Goal: Transaction & Acquisition: Purchase product/service

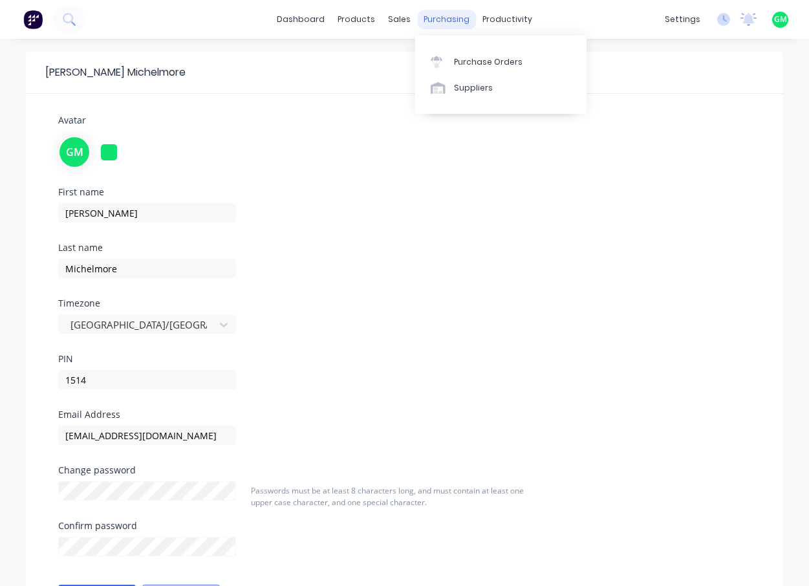
click at [441, 16] on div "purchasing" at bounding box center [446, 19] width 59 height 19
click at [467, 65] on div "Purchase Orders" at bounding box center [488, 62] width 69 height 12
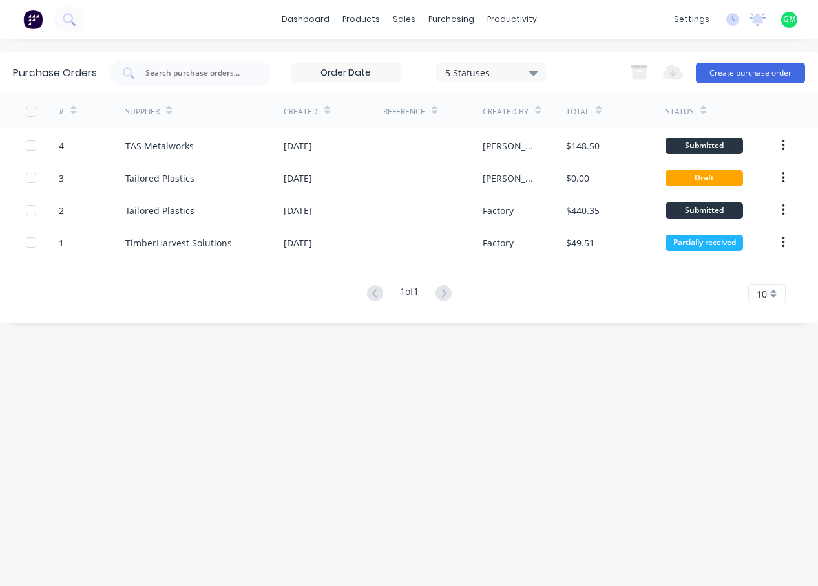
click at [464, 454] on div "Purchase Orders 5 Statuses 5 Statuses Export to Excel (XLSX) Create purchase or…" at bounding box center [409, 312] width 818 height 521
click at [781, 70] on button "Create purchase order" at bounding box center [750, 73] width 109 height 21
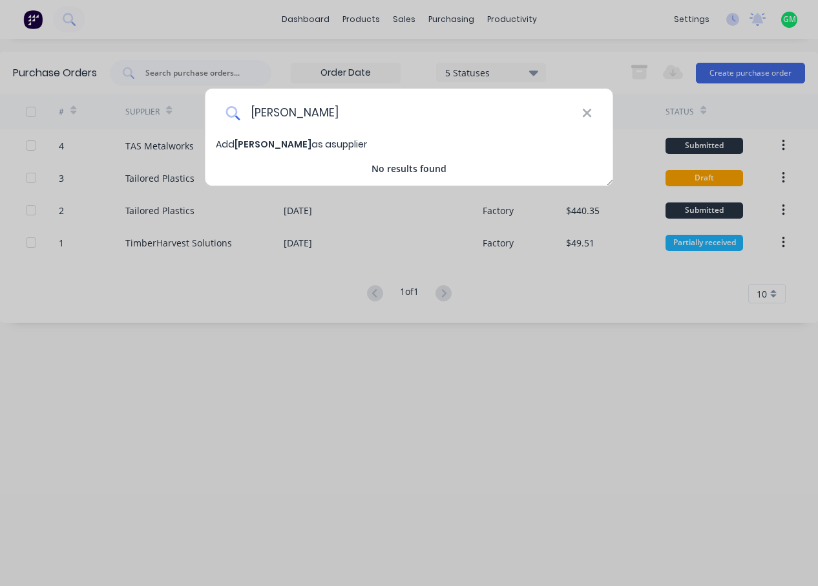
click at [358, 109] on input "[PERSON_NAME]" at bounding box center [411, 113] width 342 height 48
type input "[PERSON_NAME]"
click at [471, 120] on input "[PERSON_NAME]" at bounding box center [411, 113] width 342 height 48
click at [396, 116] on input "[PERSON_NAME]" at bounding box center [411, 113] width 342 height 48
click at [211, 162] on div "No results found" at bounding box center [410, 169] width 408 height 14
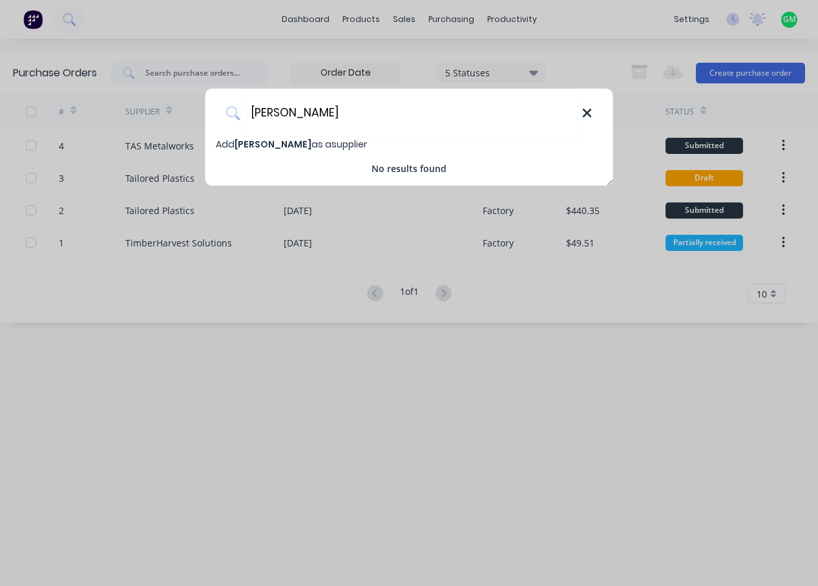
click at [589, 112] on icon at bounding box center [587, 113] width 8 height 8
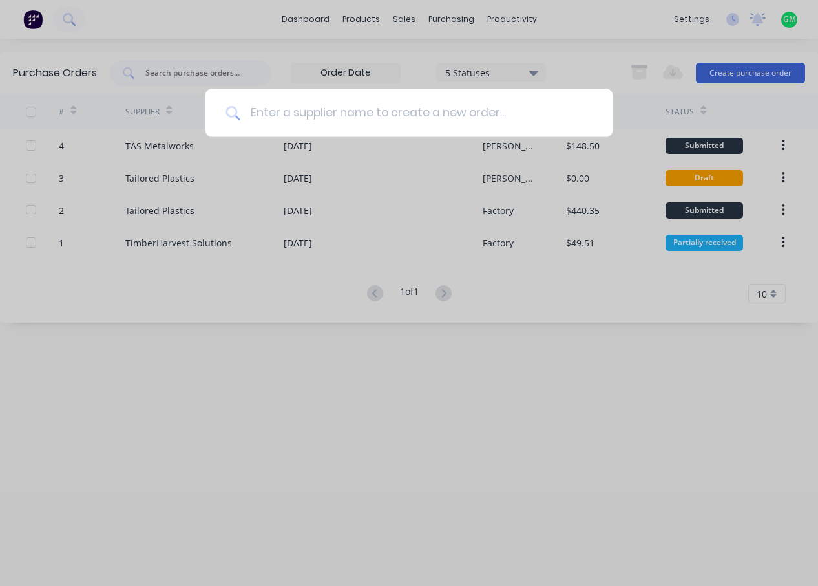
drag, startPoint x: 434, startPoint y: 112, endPoint x: 459, endPoint y: 101, distance: 27.2
click at [434, 112] on input at bounding box center [416, 113] width 352 height 48
click at [595, 66] on div at bounding box center [409, 293] width 818 height 586
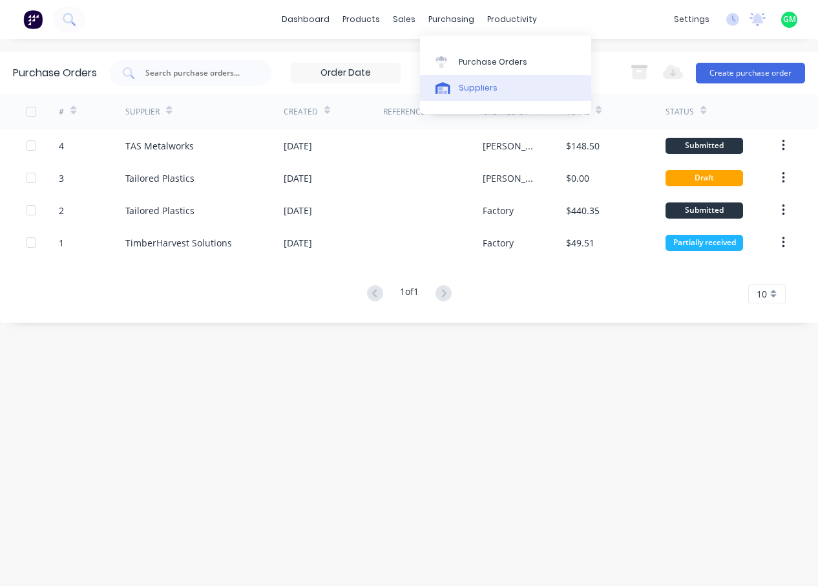
click at [472, 85] on div "Suppliers" at bounding box center [478, 88] width 39 height 12
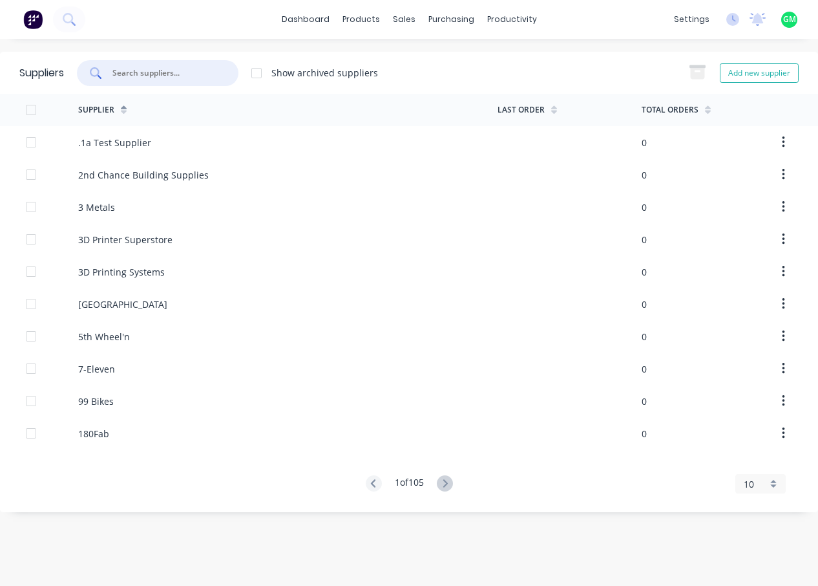
click at [171, 72] on input "text" at bounding box center [164, 73] width 107 height 13
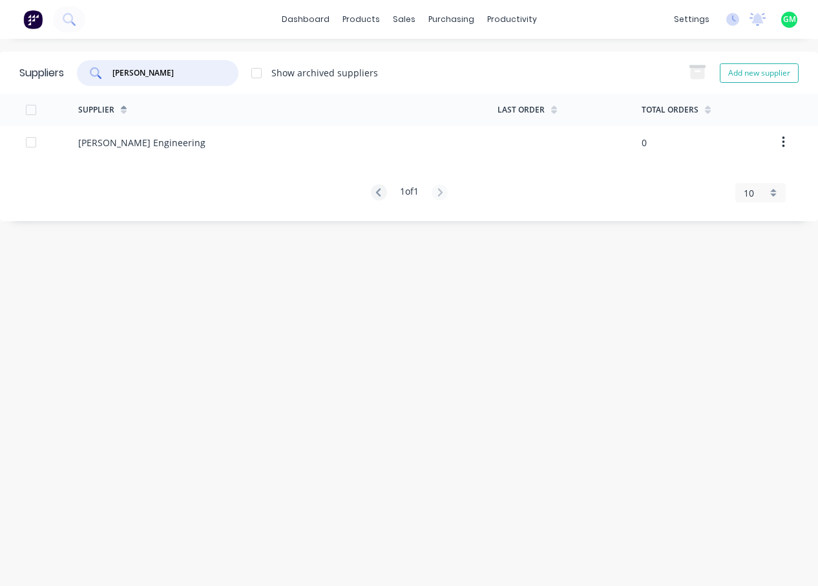
drag, startPoint x: 121, startPoint y: 70, endPoint x: 114, endPoint y: 70, distance: 7.1
click at [114, 70] on input "[PERSON_NAME]" at bounding box center [164, 73] width 107 height 13
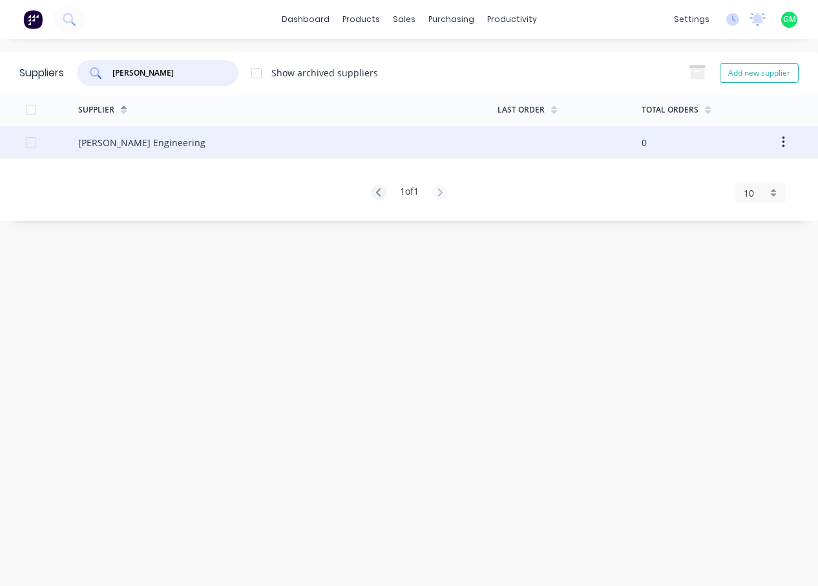
type input "[PERSON_NAME]"
click at [156, 149] on div "[PERSON_NAME] Engineering" at bounding box center [287, 142] width 419 height 32
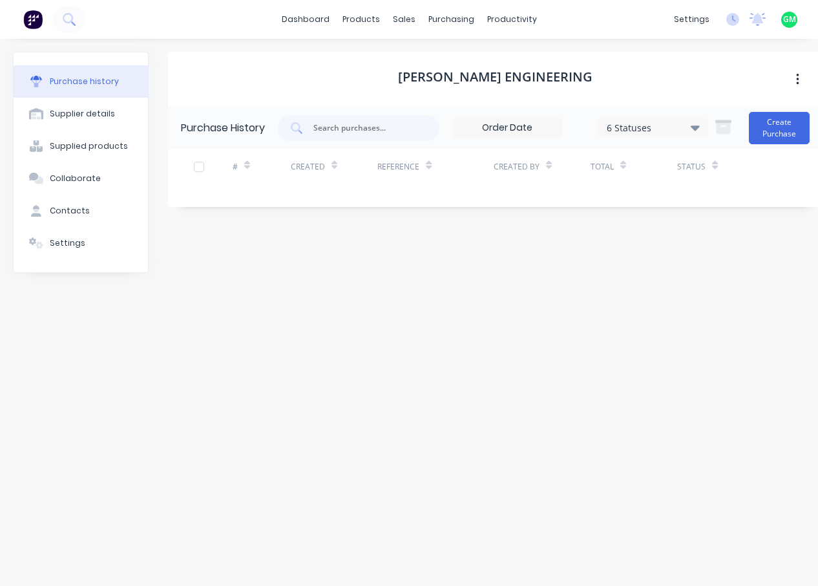
click at [580, 363] on div "[PERSON_NAME] Engineering Purchase History 6 Statuses 6 Statuses Create Purchas…" at bounding box center [495, 306] width 655 height 508
click at [789, 130] on button "Create Purchase" at bounding box center [779, 128] width 61 height 32
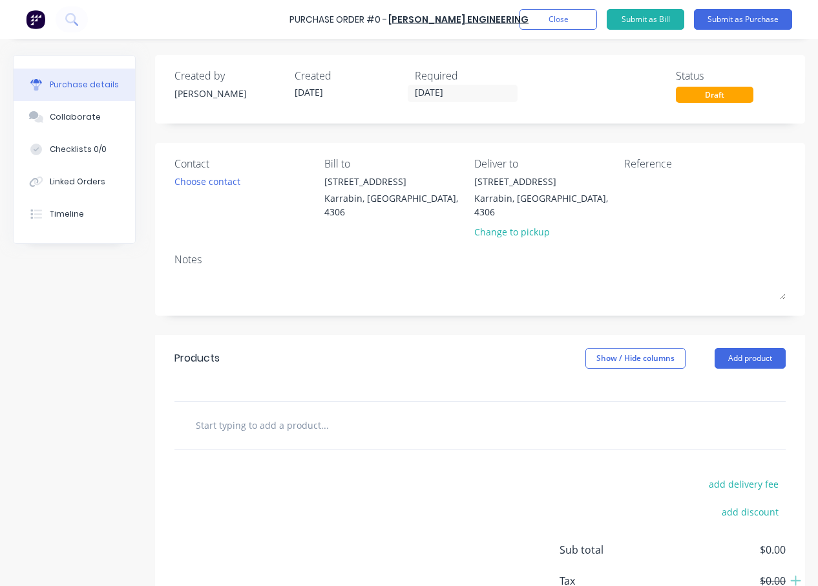
drag, startPoint x: 327, startPoint y: 419, endPoint x: 346, endPoint y: 414, distance: 20.1
click at [328, 419] on input "text" at bounding box center [324, 425] width 259 height 26
click at [597, 21] on button "Close" at bounding box center [559, 19] width 78 height 21
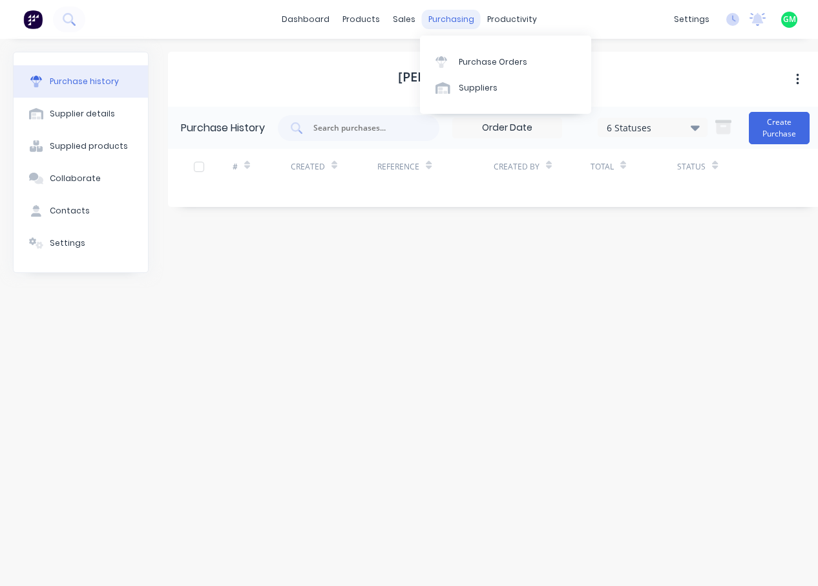
click at [439, 20] on div "purchasing" at bounding box center [451, 19] width 59 height 19
click at [491, 58] on div "Purchase Orders" at bounding box center [493, 62] width 69 height 12
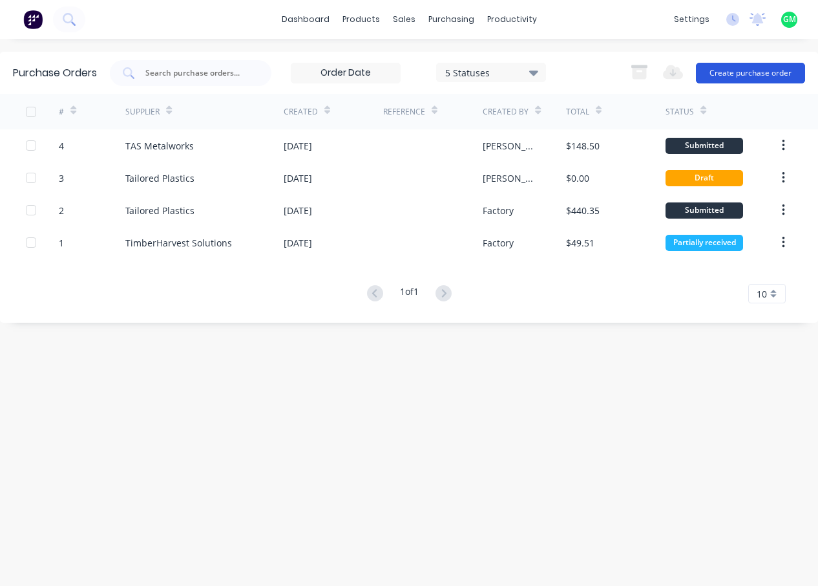
click at [744, 69] on button "Create purchase order" at bounding box center [750, 73] width 109 height 21
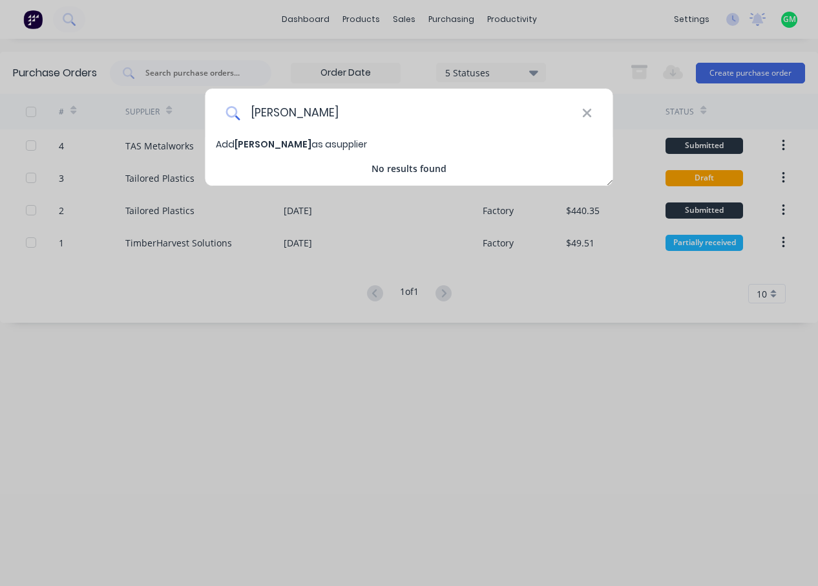
drag, startPoint x: 249, startPoint y: 112, endPoint x: 313, endPoint y: 109, distance: 63.4
click at [251, 112] on input "[PERSON_NAME]" at bounding box center [411, 113] width 342 height 48
click at [436, 115] on input "[PERSON_NAME]" at bounding box center [411, 113] width 342 height 48
type input "M"
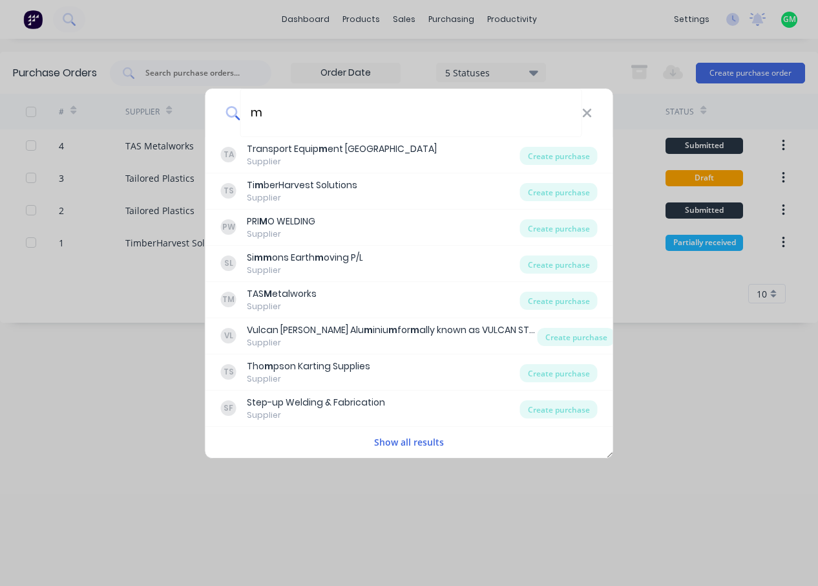
click at [403, 451] on div "Show all results" at bounding box center [410, 442] width 408 height 26
click at [408, 438] on button "Show all results" at bounding box center [409, 441] width 78 height 15
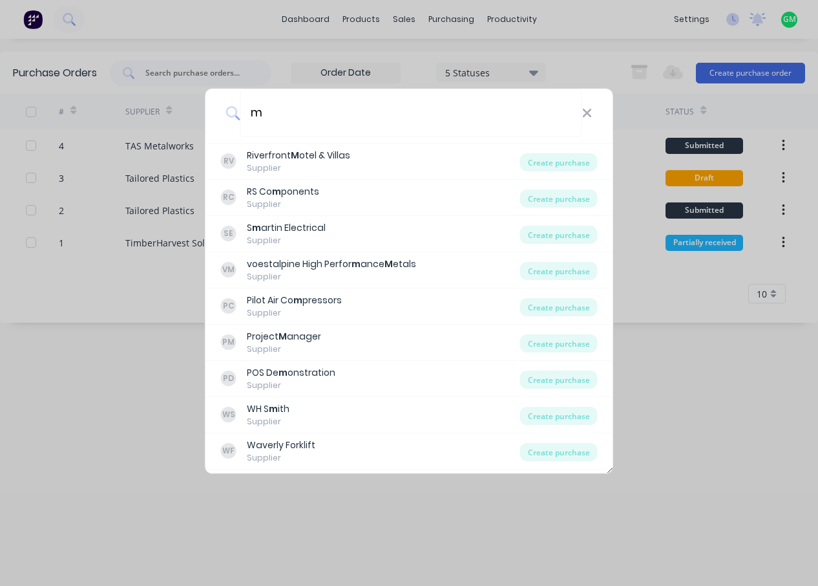
scroll to position [2691, 0]
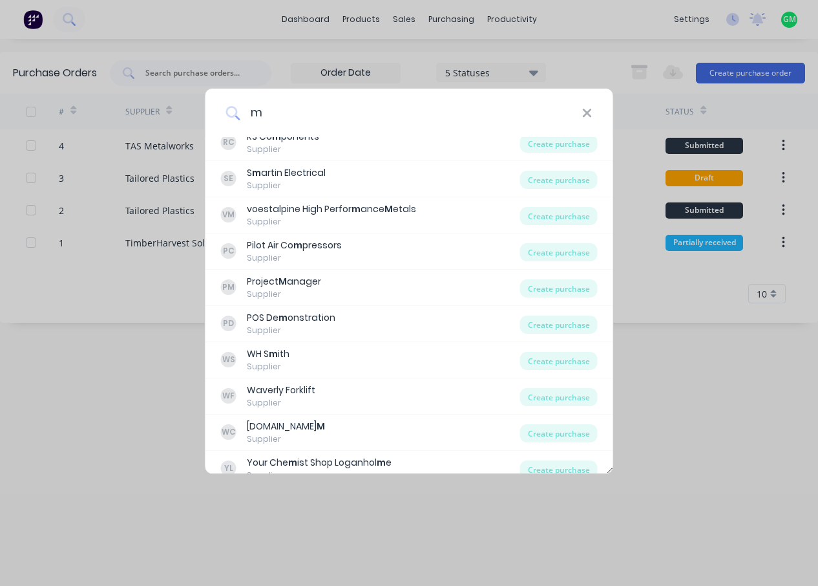
click at [370, 120] on input "m" at bounding box center [411, 113] width 342 height 48
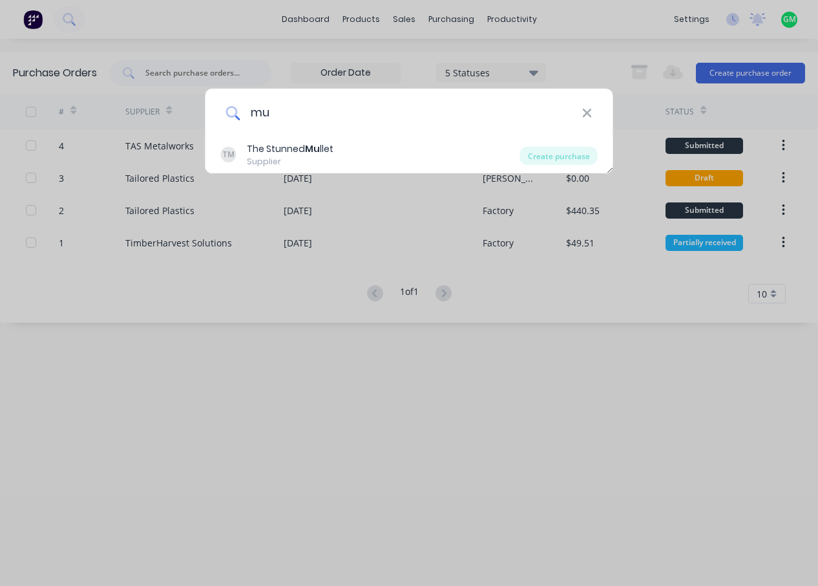
scroll to position [0, 0]
type input "m"
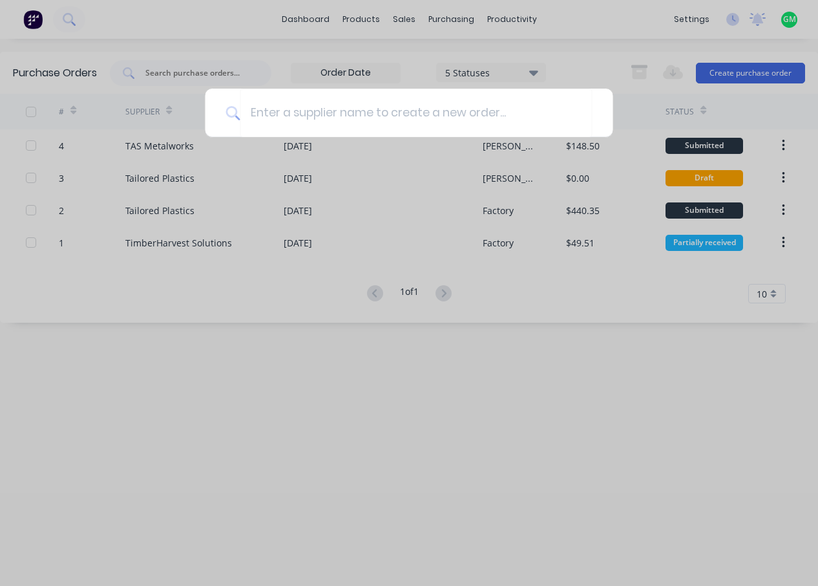
click at [603, 58] on div at bounding box center [409, 293] width 818 height 586
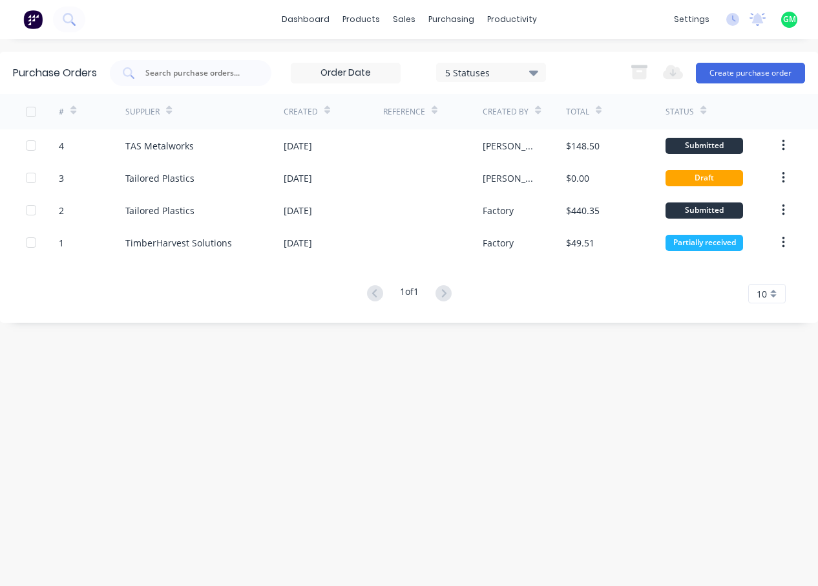
click at [536, 72] on icon at bounding box center [533, 72] width 9 height 5
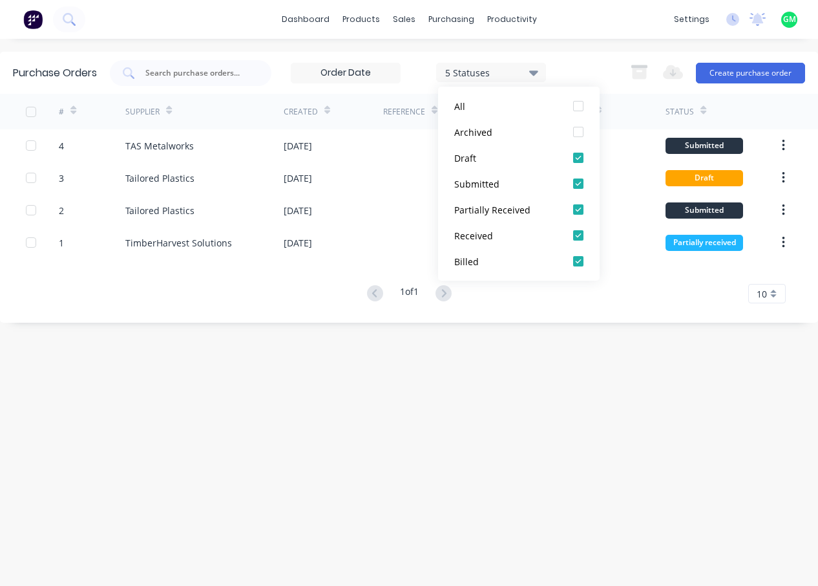
click at [538, 70] on icon at bounding box center [533, 72] width 9 height 5
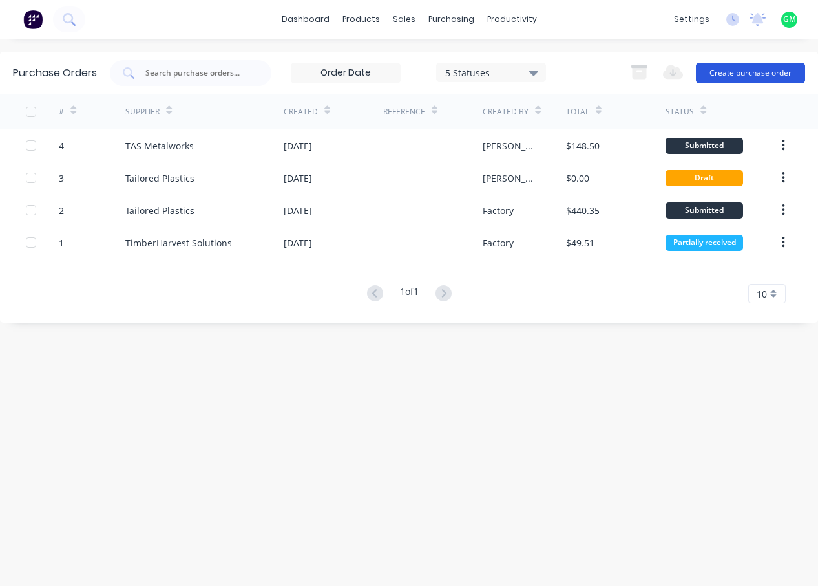
click at [747, 72] on button "Create purchase order" at bounding box center [750, 73] width 109 height 21
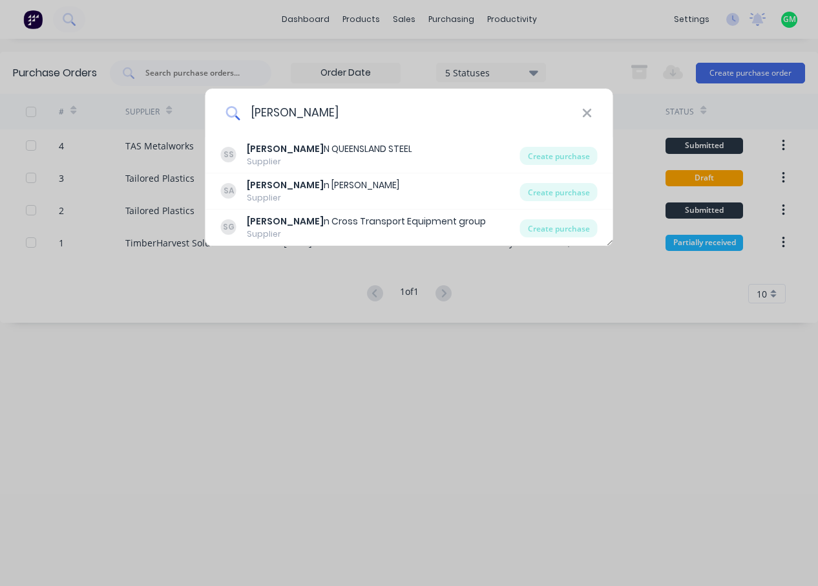
drag, startPoint x: 288, startPoint y: 112, endPoint x: 242, endPoint y: 110, distance: 45.3
click at [240, 110] on input "[PERSON_NAME]" at bounding box center [411, 113] width 342 height 48
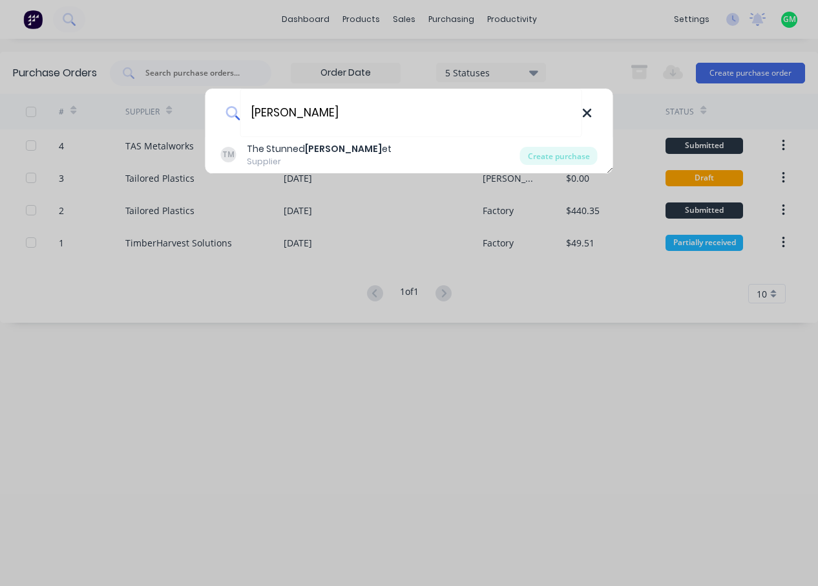
type input "[PERSON_NAME]"
click at [588, 115] on icon at bounding box center [587, 113] width 10 height 14
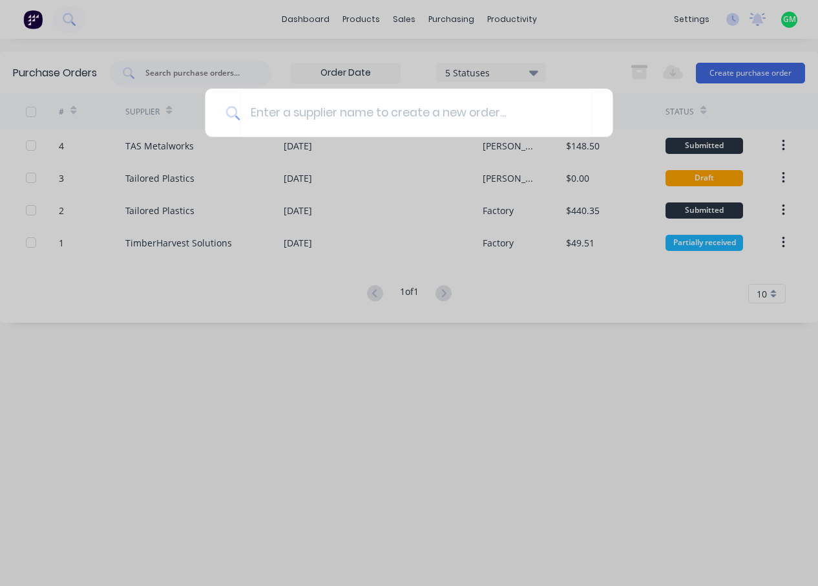
click at [406, 305] on div at bounding box center [409, 293] width 818 height 586
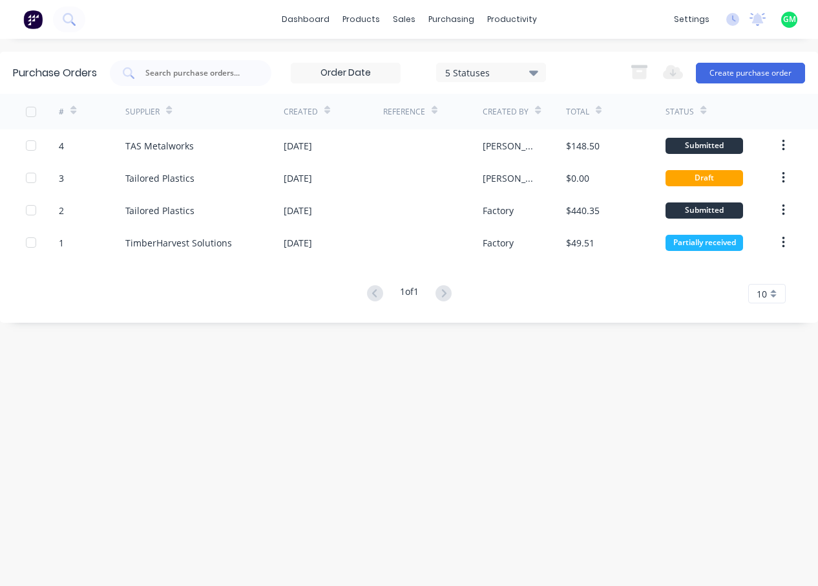
click at [371, 429] on div "Purchase Orders 5 Statuses 5 Statuses Export to Excel (XLSX) Create purchase or…" at bounding box center [409, 312] width 818 height 521
click at [485, 441] on div "Purchase Orders 5 Statuses 5 Statuses Export to Excel (XLSX) Create purchase or…" at bounding box center [409, 312] width 818 height 521
